Goal: Navigation & Orientation: Find specific page/section

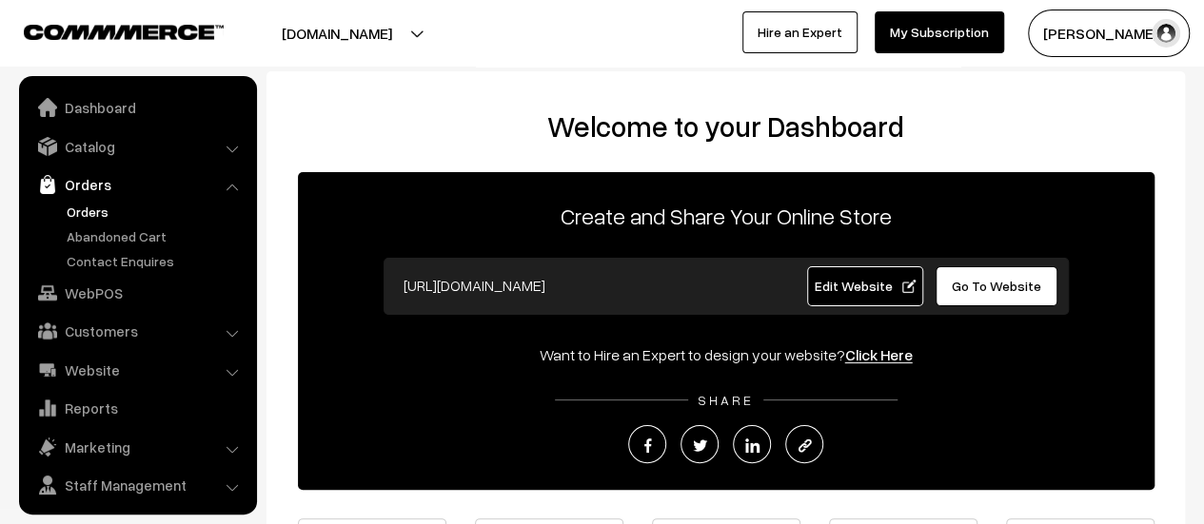
click at [91, 211] on link "Orders" at bounding box center [156, 212] width 188 height 20
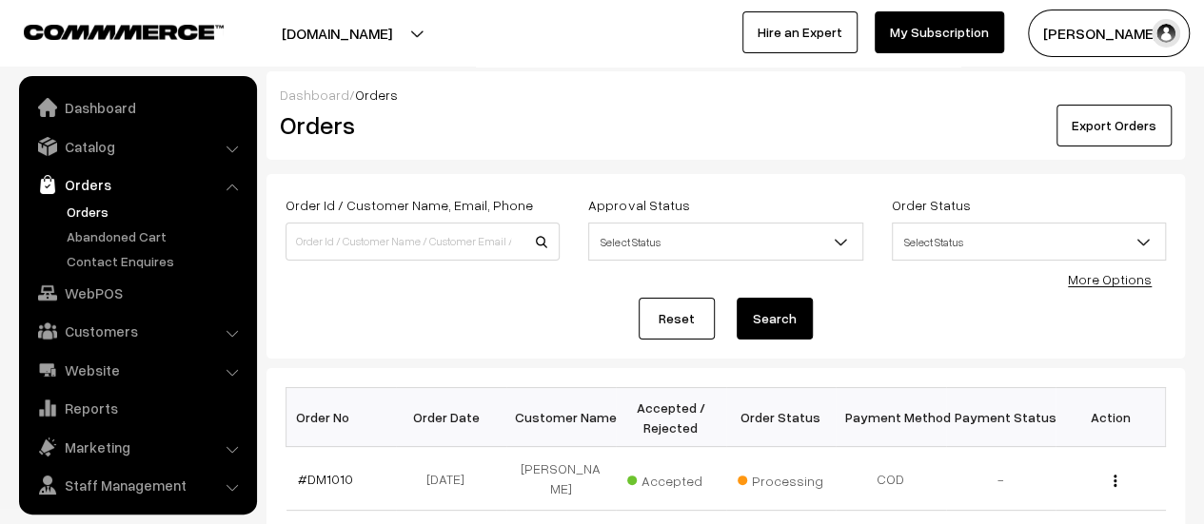
scroll to position [44, 0]
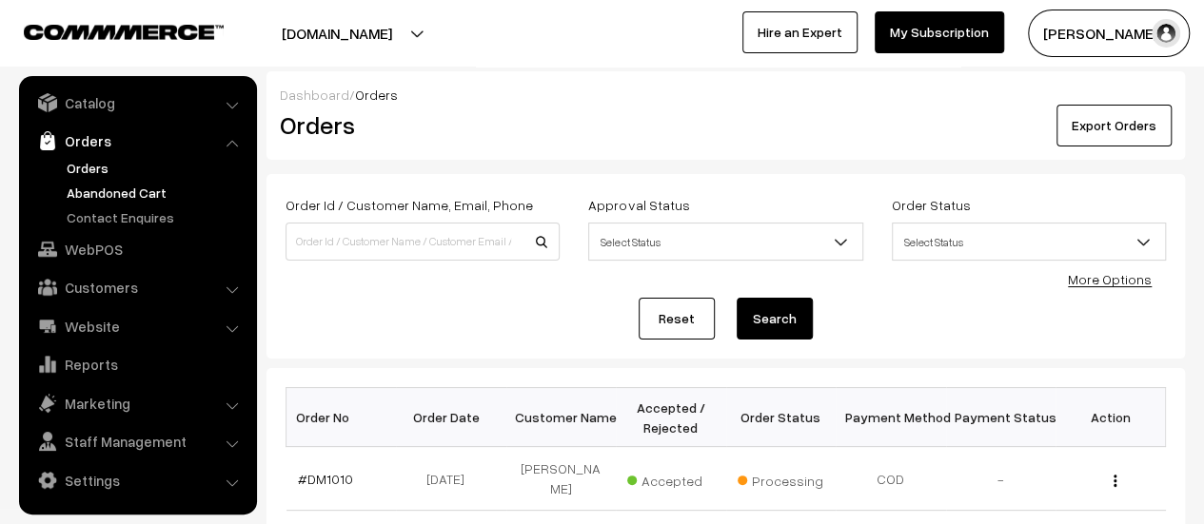
click at [110, 189] on link "Abandoned Cart" at bounding box center [156, 193] width 188 height 20
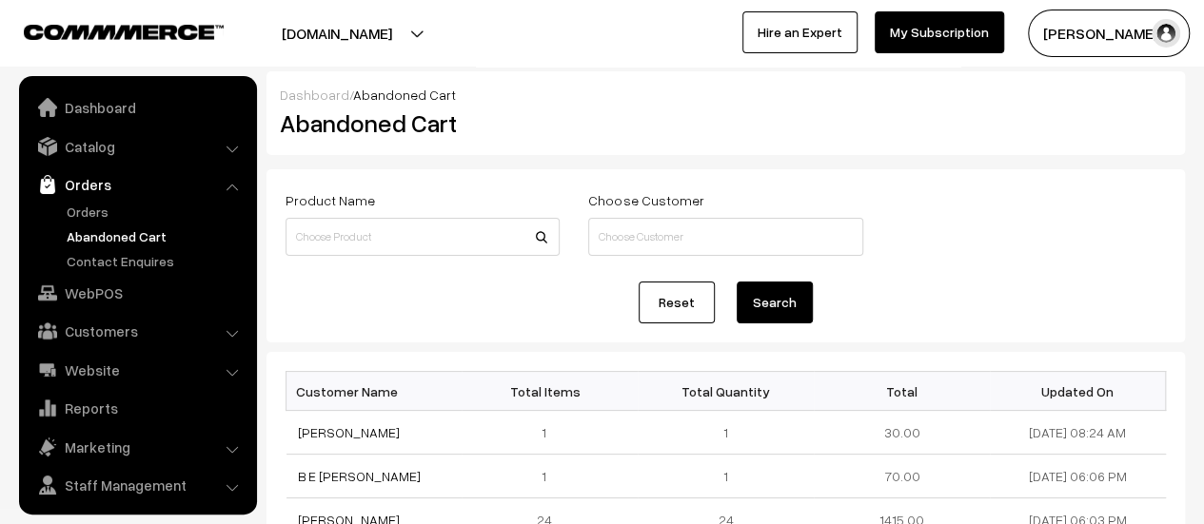
scroll to position [44, 0]
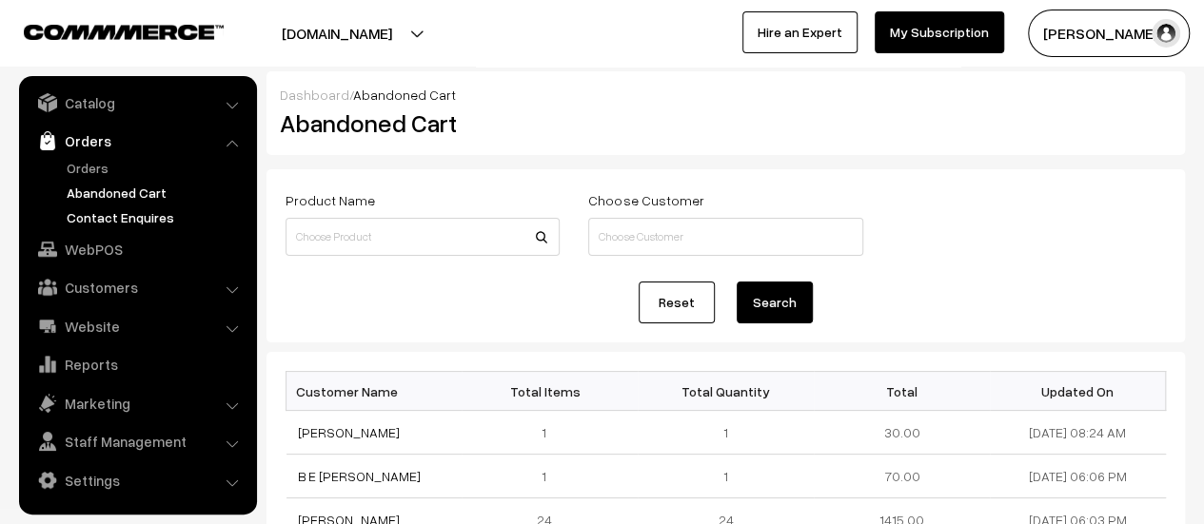
click at [114, 215] on link "Contact Enquires" at bounding box center [156, 217] width 188 height 20
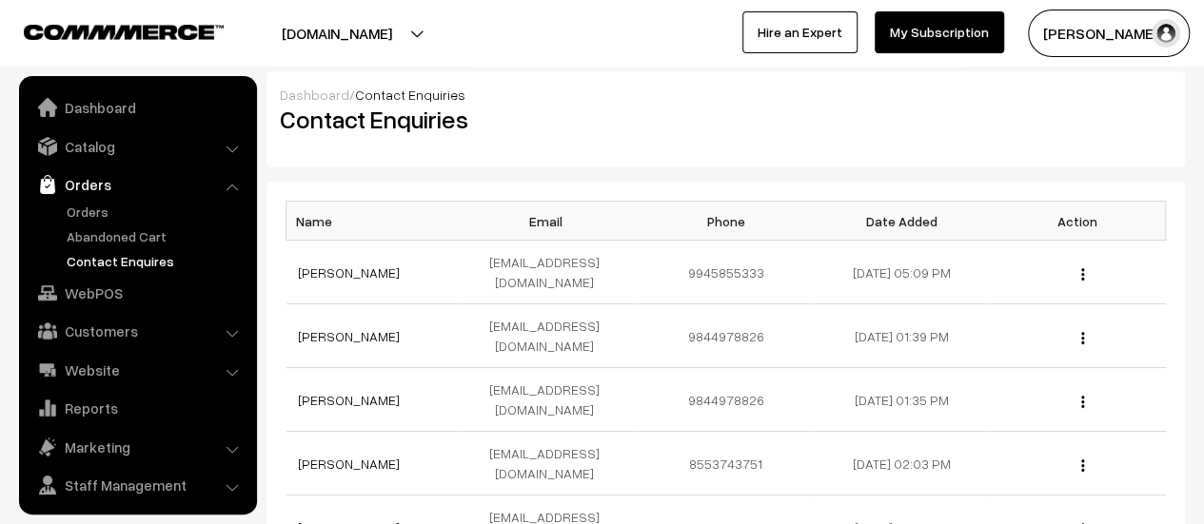
scroll to position [44, 0]
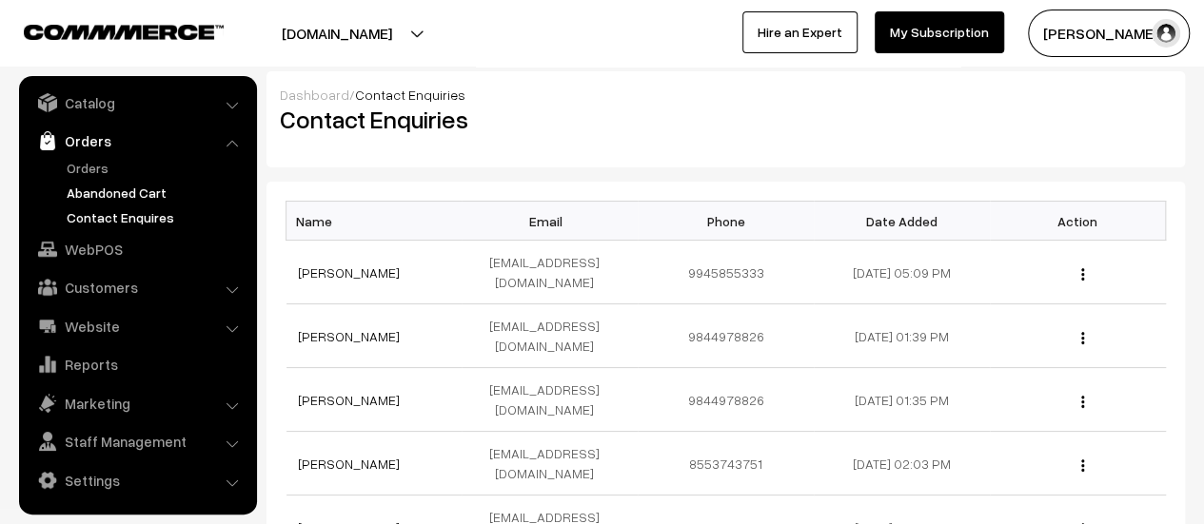
click at [101, 189] on link "Abandoned Cart" at bounding box center [156, 193] width 188 height 20
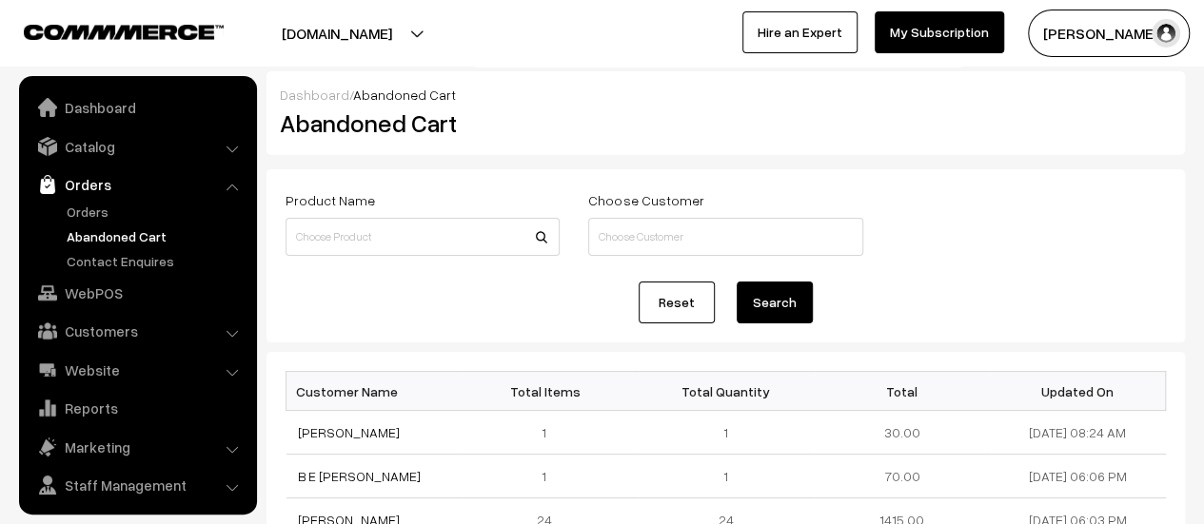
scroll to position [44, 0]
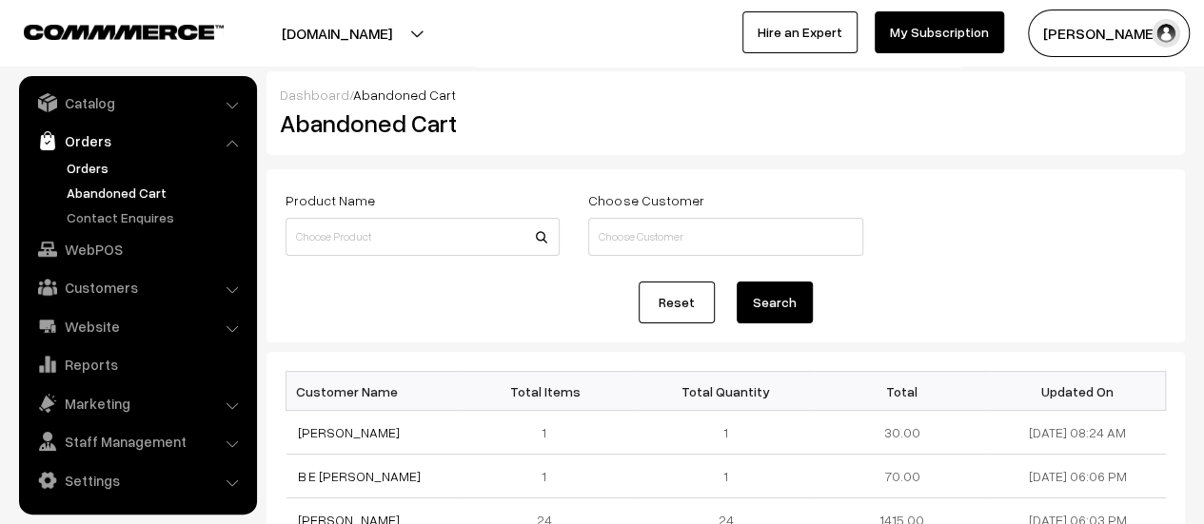
click at [89, 163] on link "Orders" at bounding box center [156, 168] width 188 height 20
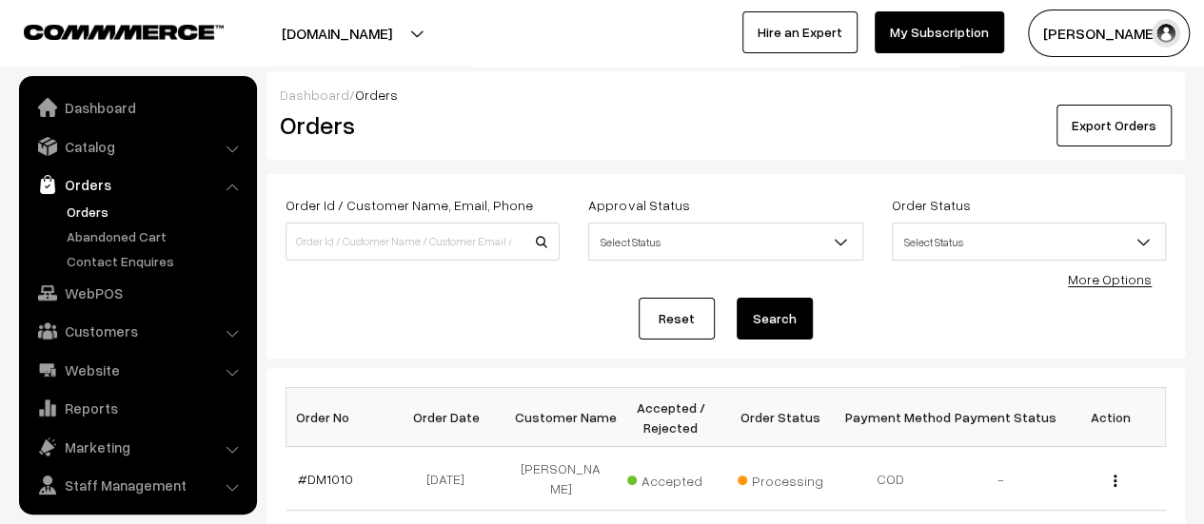
scroll to position [44, 0]
